Goal: Navigation & Orientation: Find specific page/section

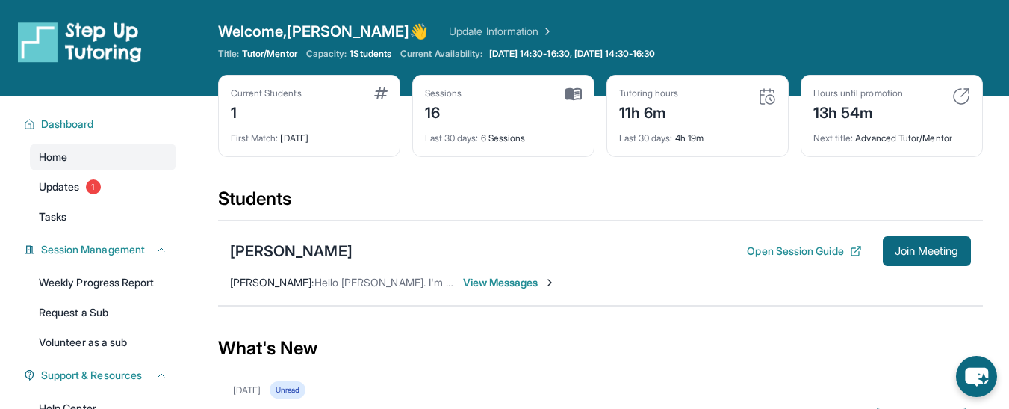
click at [499, 278] on span "View Messages" at bounding box center [509, 282] width 93 height 15
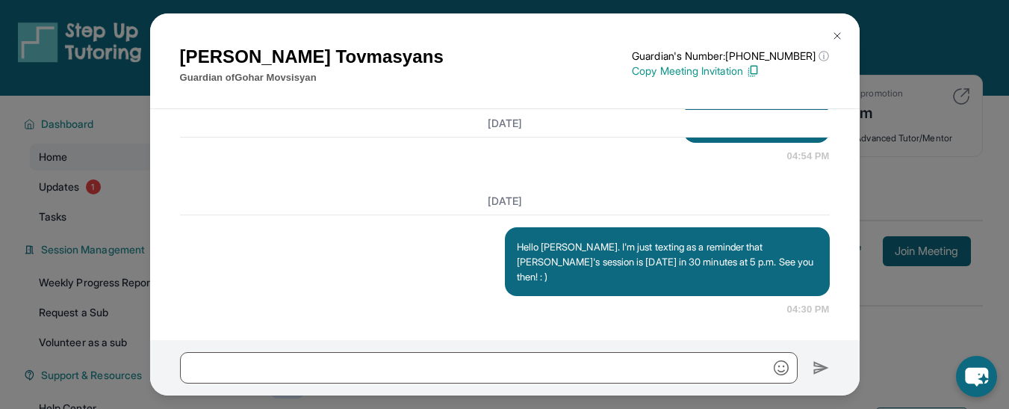
scroll to position [14154, 0]
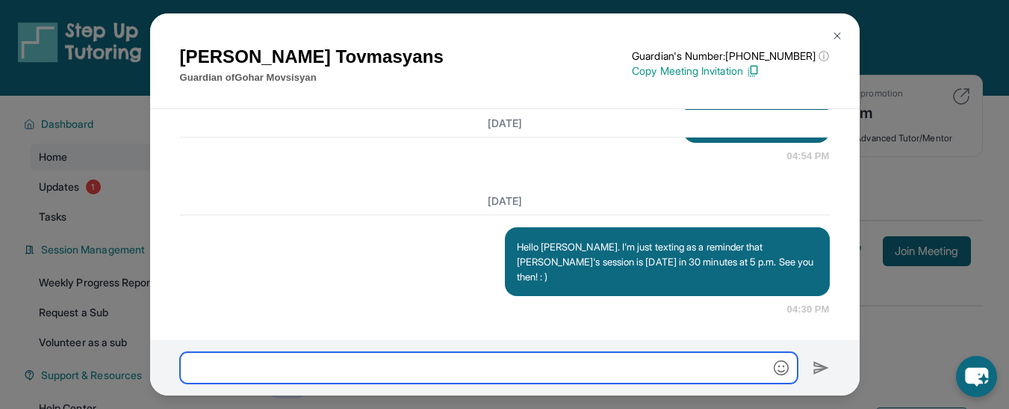
click at [373, 370] on input "text" at bounding box center [489, 367] width 618 height 31
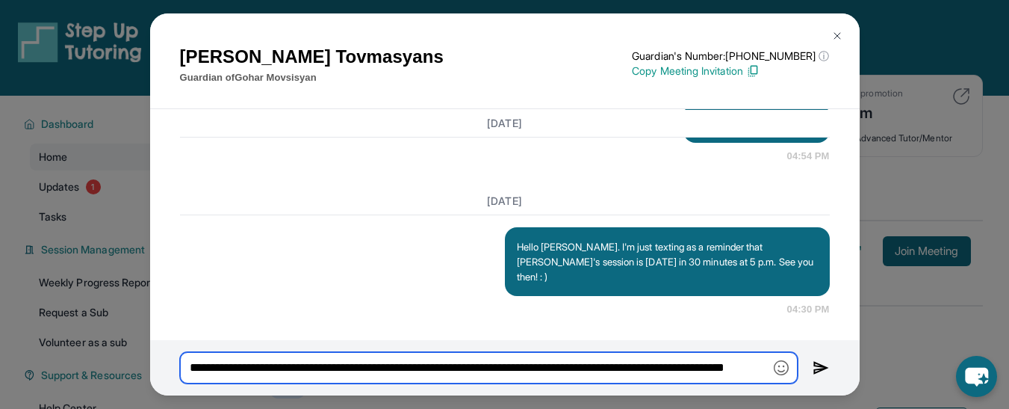
scroll to position [0, 68]
type input "**********"
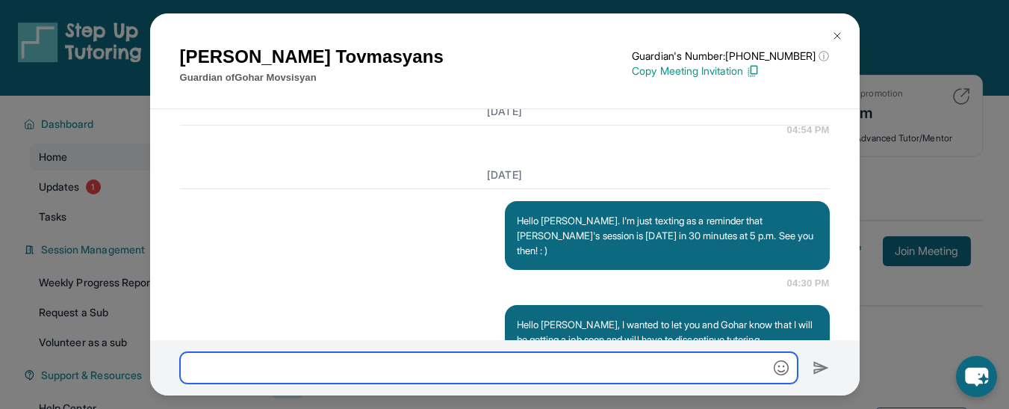
scroll to position [14273, 0]
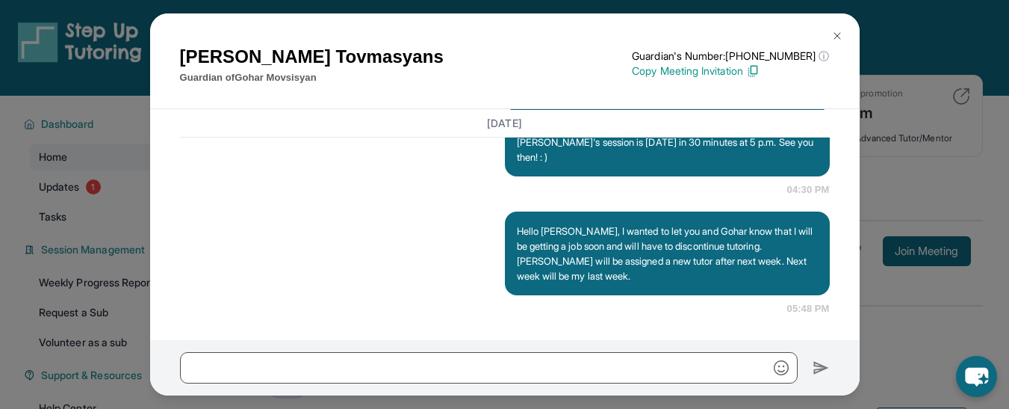
click at [837, 38] on img at bounding box center [837, 36] width 12 height 12
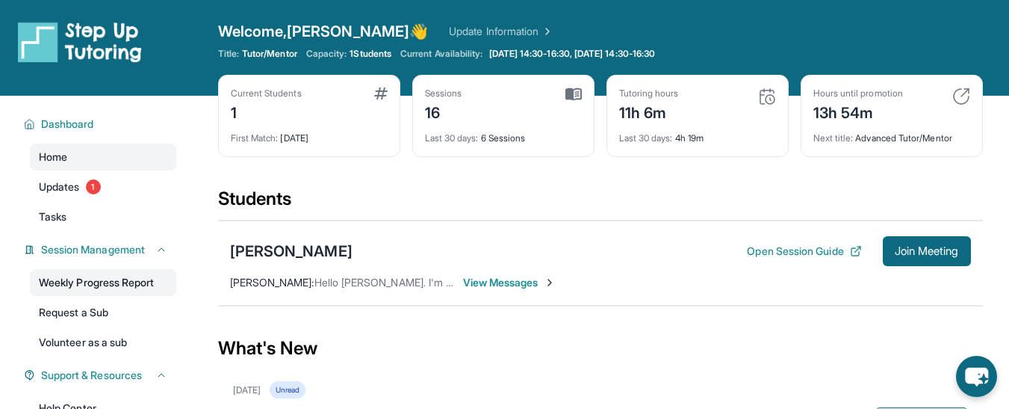
click at [87, 284] on link "Weekly Progress Report" at bounding box center [103, 282] width 146 height 27
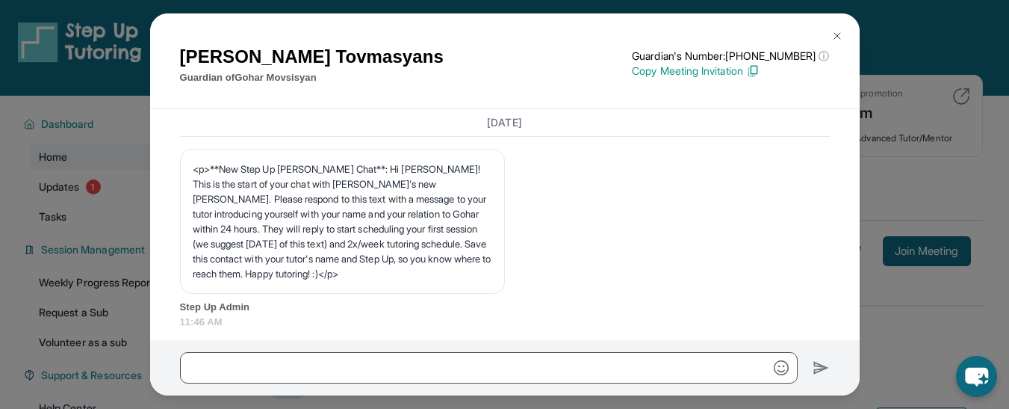
scroll to position [14273, 0]
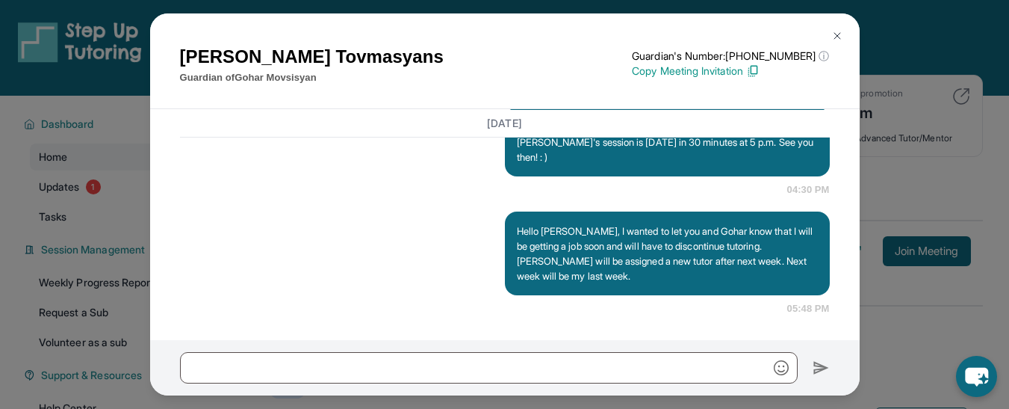
click at [838, 40] on img at bounding box center [837, 36] width 12 height 12
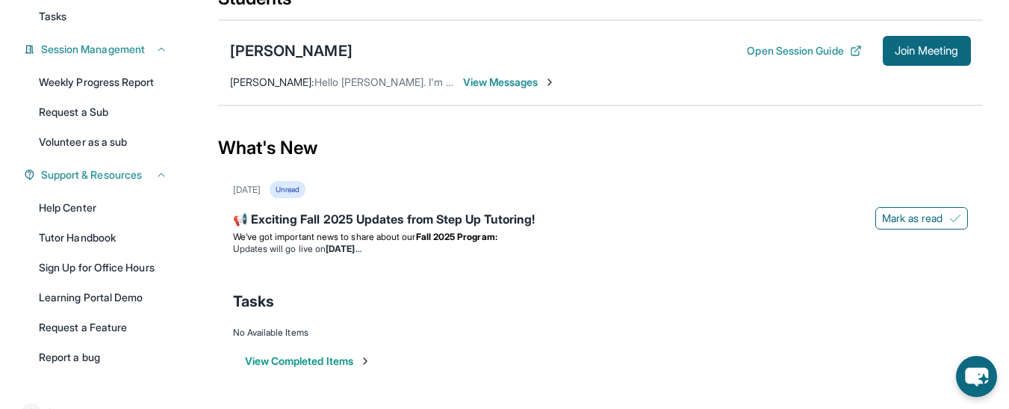
scroll to position [237, 0]
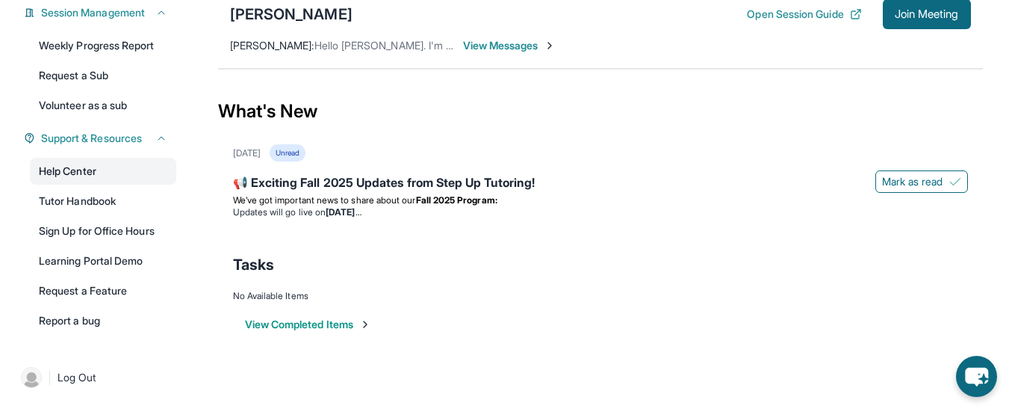
click at [71, 170] on link "Help Center" at bounding box center [103, 171] width 146 height 27
